Goal: Transaction & Acquisition: Purchase product/service

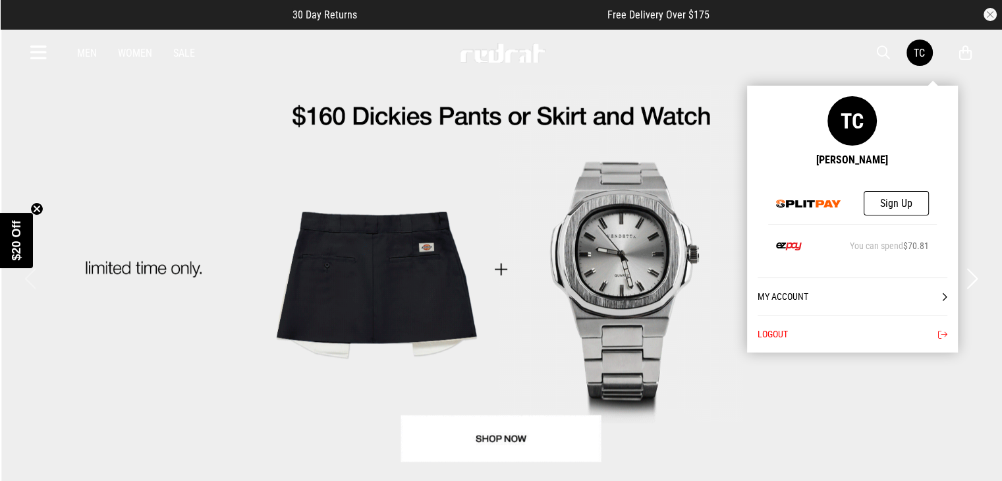
click at [923, 59] on link "TC" at bounding box center [919, 53] width 26 height 26
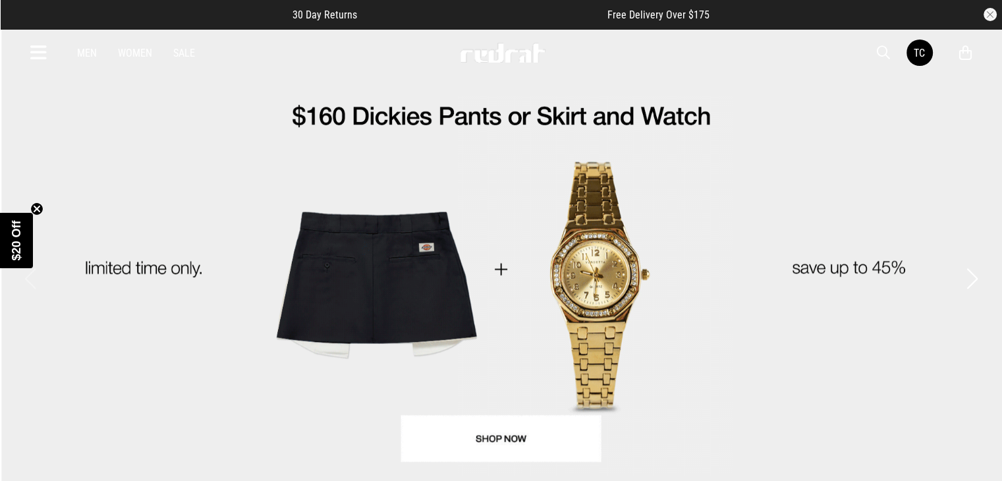
click at [88, 51] on link "Men" at bounding box center [87, 53] width 20 height 13
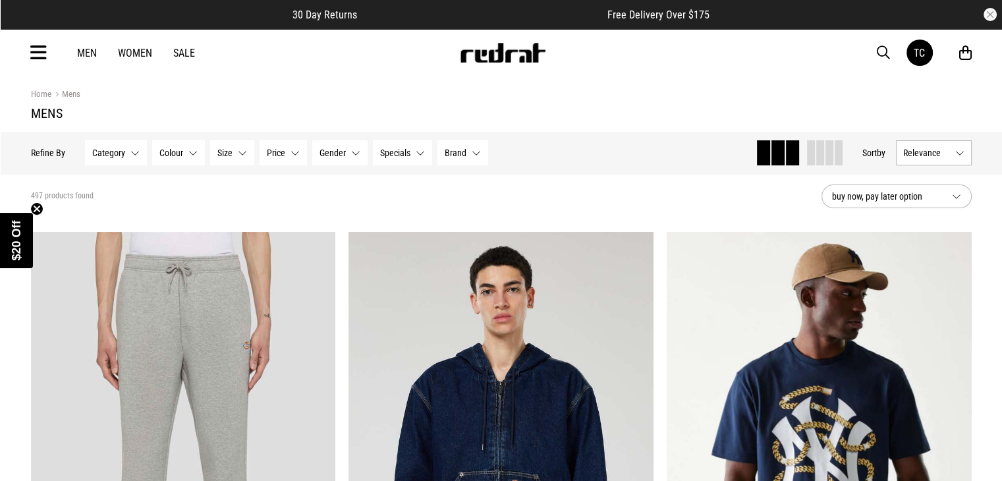
click at [40, 48] on icon at bounding box center [38, 53] width 16 height 22
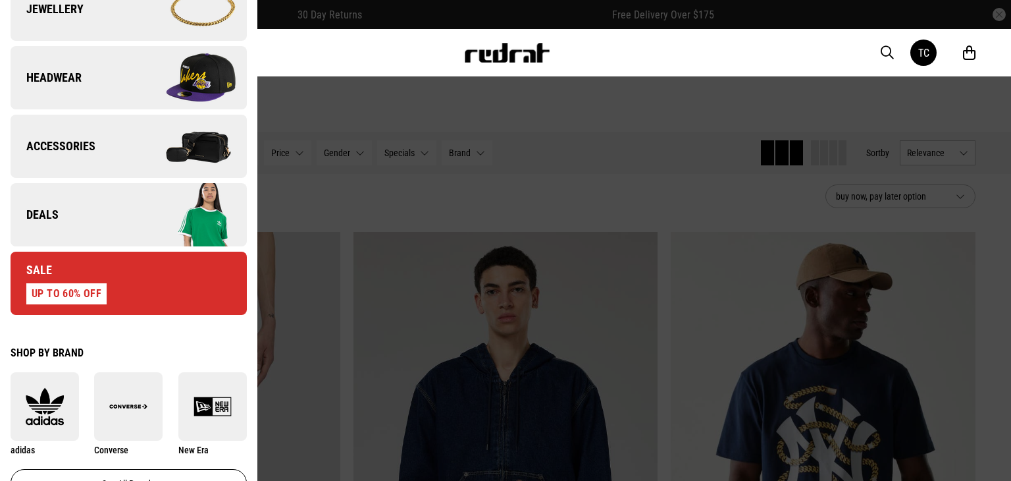
scroll to position [500, 0]
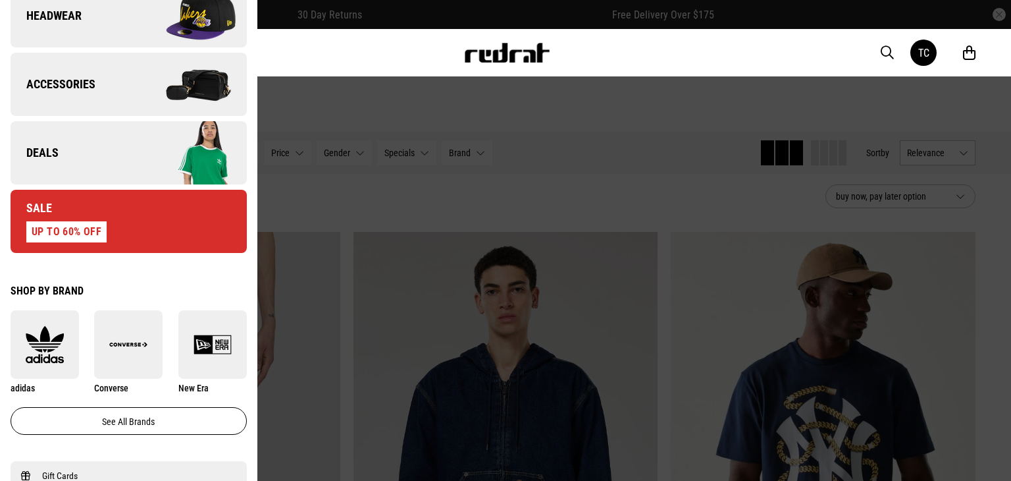
click at [195, 219] on link "Sale UP TO 60% OFF" at bounding box center [129, 221] width 236 height 63
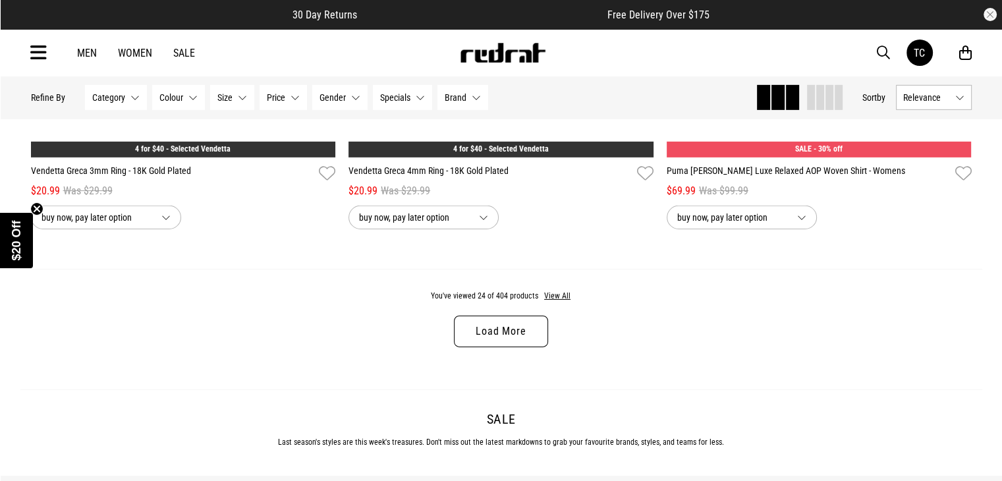
scroll to position [4214, 0]
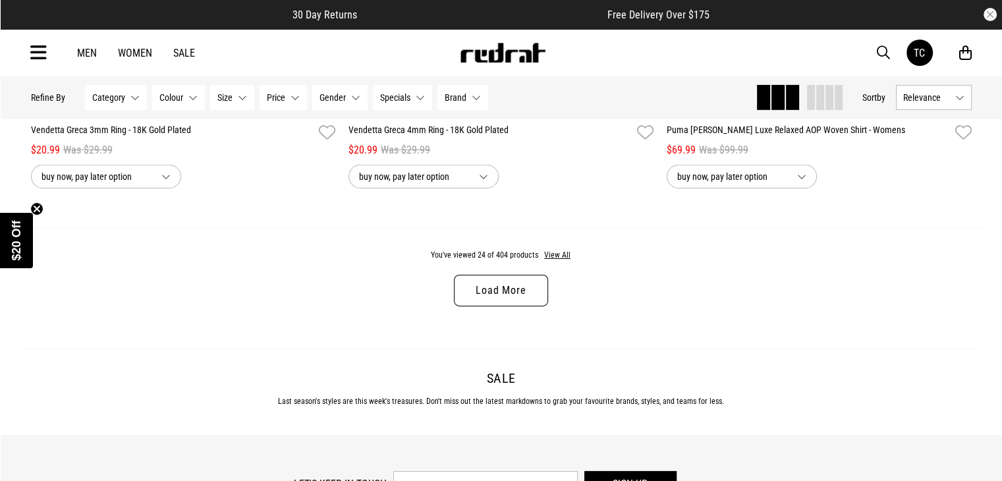
drag, startPoint x: 1009, startPoint y: 52, endPoint x: 1011, endPoint y: 434, distance: 381.9
click at [556, 261] on button "View All" at bounding box center [557, 256] width 28 height 12
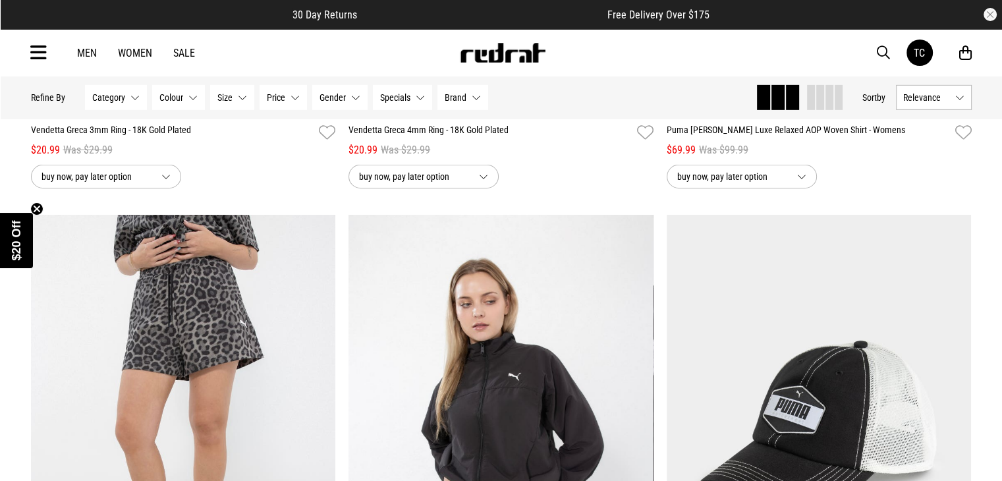
click at [353, 99] on button "Gender None selected" at bounding box center [339, 97] width 55 height 25
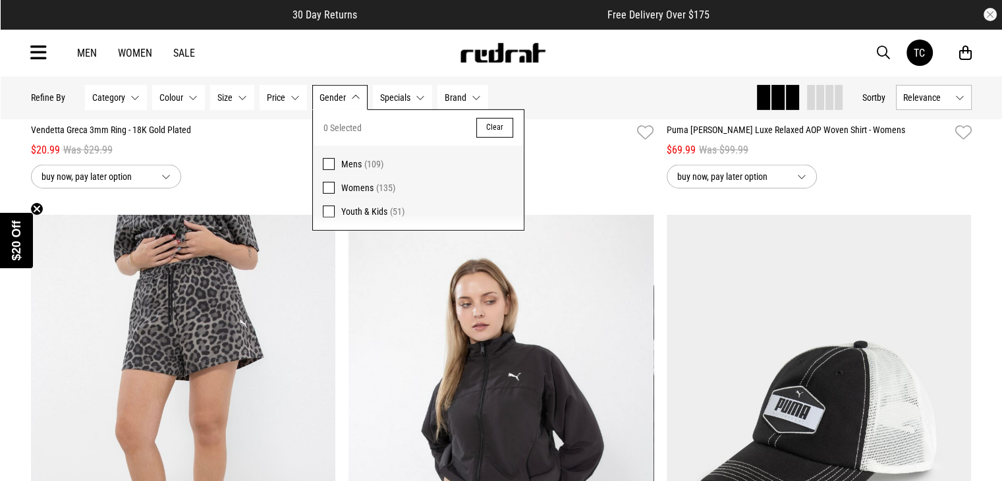
click at [350, 164] on span "Mens" at bounding box center [351, 164] width 20 height 11
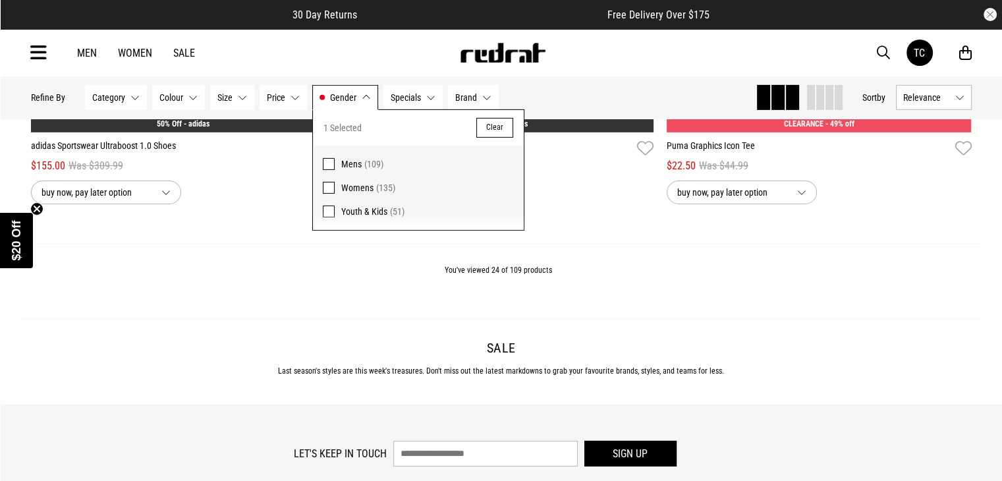
scroll to position [4230, 0]
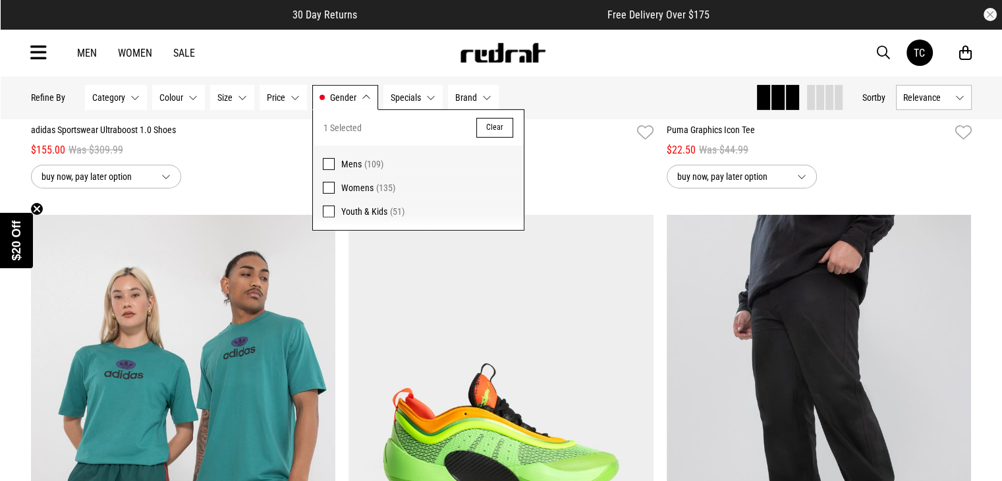
click at [982, 190] on div "Home Sale Sale Hide Refine s Refine By Filters Category None selected Category …" at bounding box center [501, 173] width 1002 height 8654
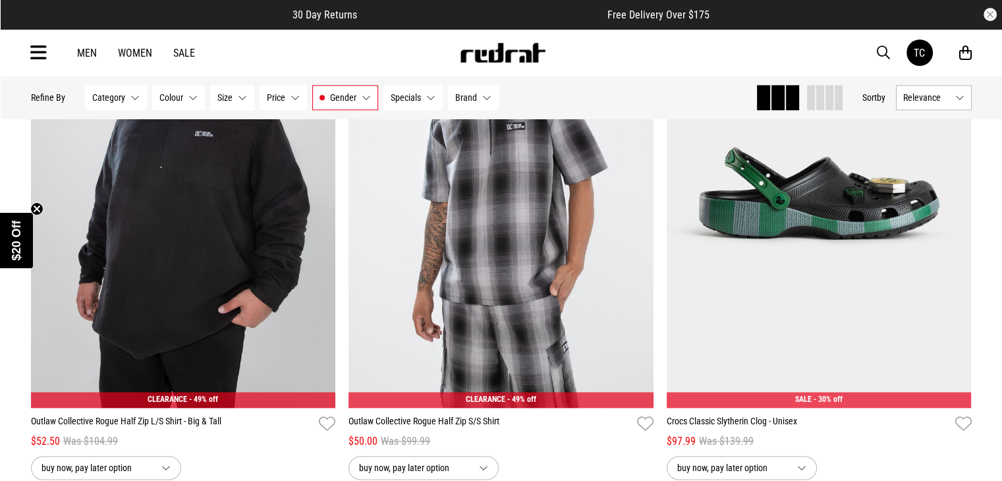
scroll to position [6456, 0]
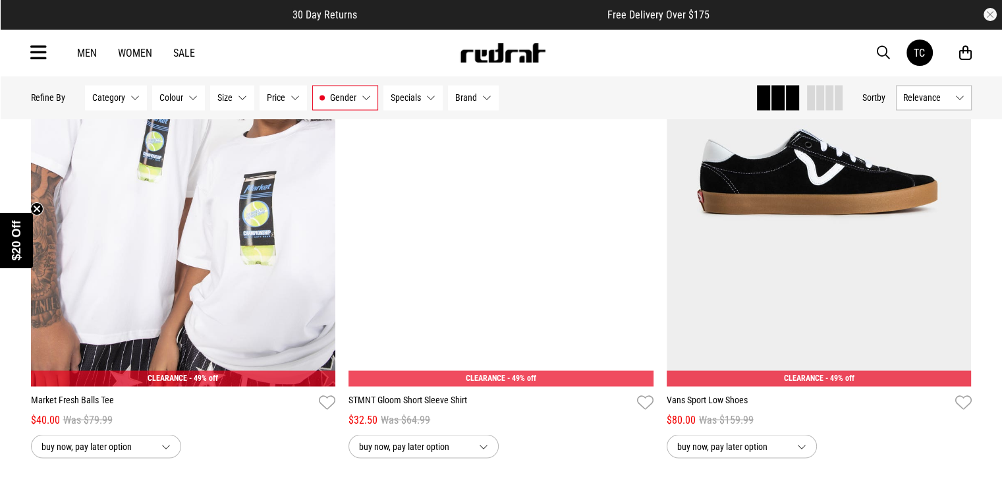
scroll to position [12401, 0]
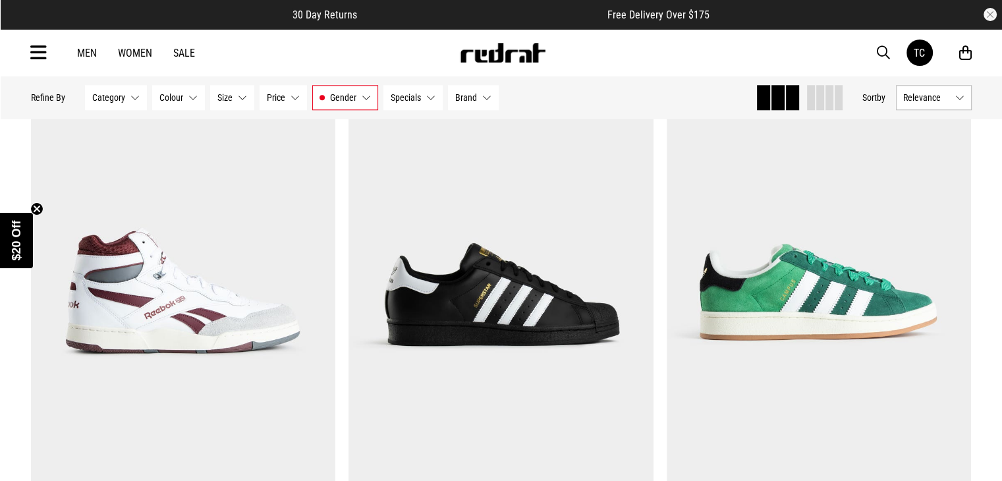
scroll to position [16819, 0]
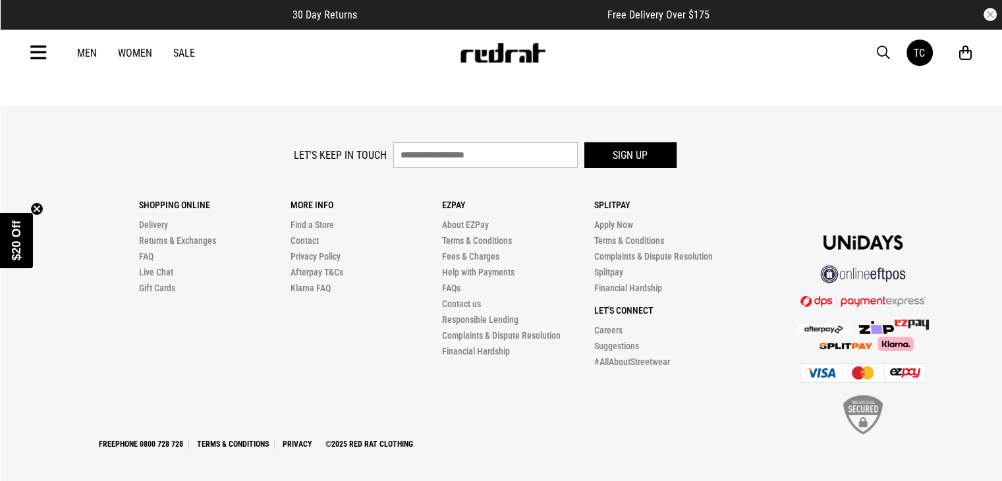
scroll to position [19757, 0]
